Goal: Task Accomplishment & Management: Use online tool/utility

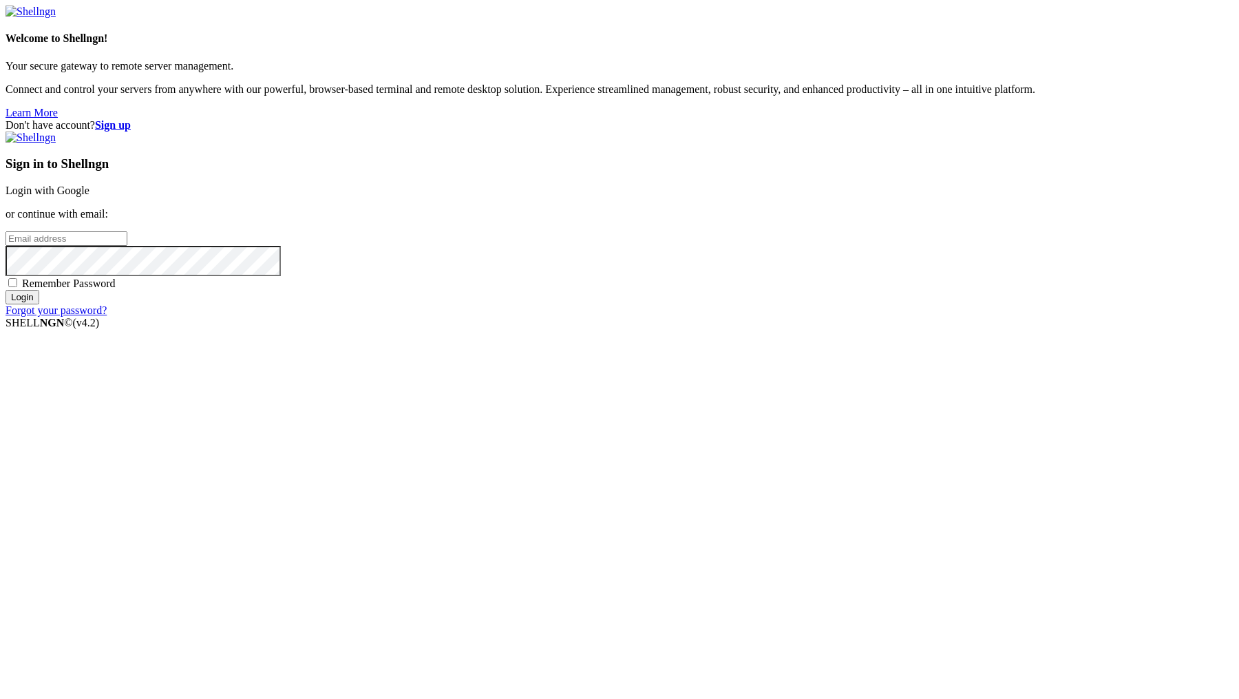
type input "[PERSON_NAME][EMAIL_ADDRESS][DOMAIN_NAME]"
click at [39, 304] on input "Login" at bounding box center [23, 297] width 34 height 14
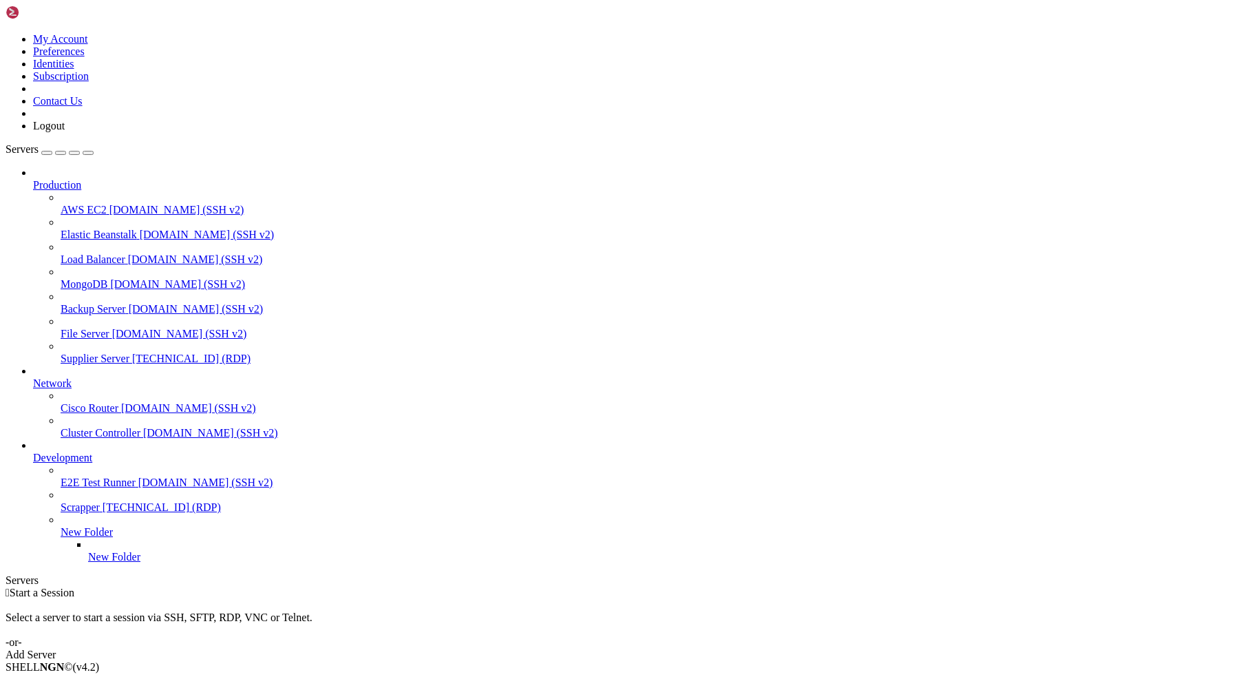
click at [129, 353] on span "Supplier Server" at bounding box center [95, 359] width 69 height 12
click at [279, 610] on div "" at bounding box center [633, 616] width 1201 height 12
click at [132, 353] on span "[TECHNICAL_ID] (RDP)" at bounding box center [191, 359] width 118 height 12
